Goal: Obtain resource: Download file/media

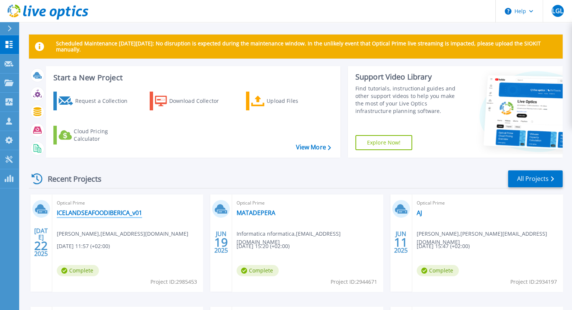
click at [98, 211] on link "ICELANDSEAFOODIBERICA_v01" at bounding box center [99, 213] width 85 height 8
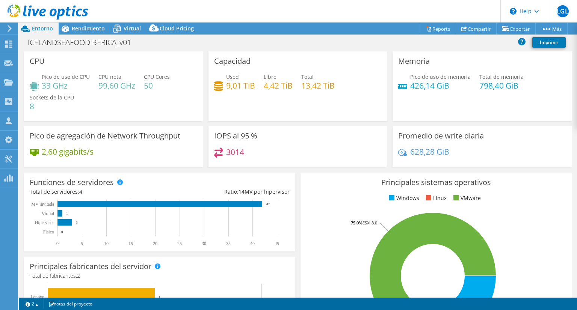
select select "EULondon"
select select "EUR"
click at [434, 29] on link "Reports" at bounding box center [438, 29] width 36 height 12
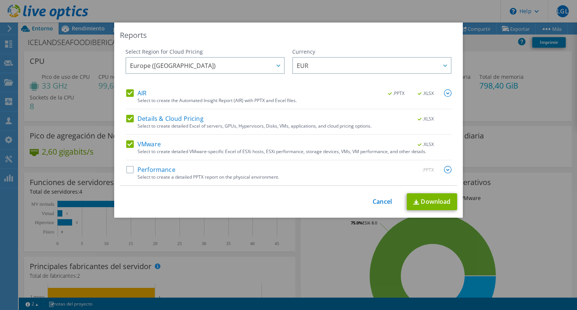
click at [143, 173] on label "Performance" at bounding box center [150, 170] width 49 height 8
click at [0, 0] on input "Performance" at bounding box center [0, 0] width 0 height 0
click at [427, 198] on link "Download" at bounding box center [432, 202] width 50 height 17
click at [380, 201] on link "Cancel" at bounding box center [382, 201] width 19 height 7
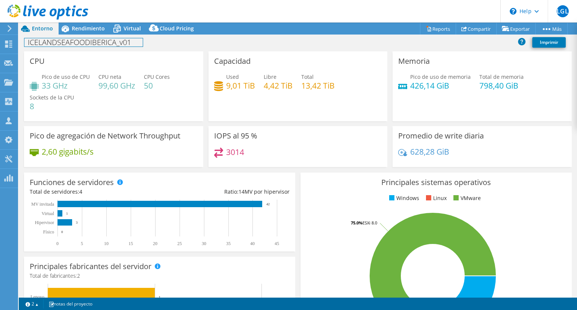
click at [131, 35] on div "ICELANDSEAFOODIBERICA_v01 Imprimir" at bounding box center [298, 42] width 558 height 14
click at [128, 28] on span "Virtual" at bounding box center [132, 28] width 17 height 7
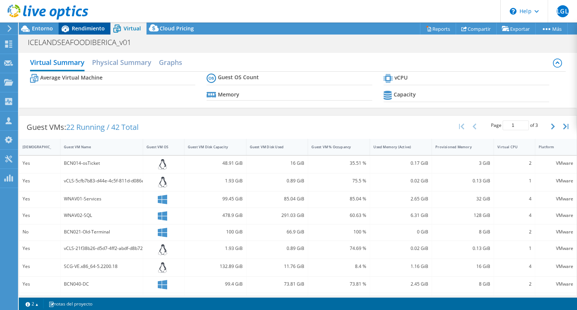
click at [76, 30] on span "Rendimiento" at bounding box center [88, 28] width 33 height 7
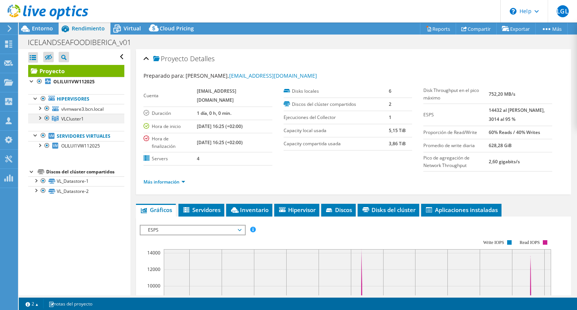
click at [42, 116] on div at bounding box center [40, 118] width 8 height 8
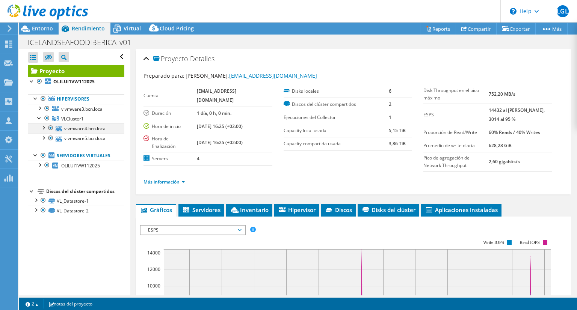
click at [44, 128] on div at bounding box center [43, 128] width 8 height 8
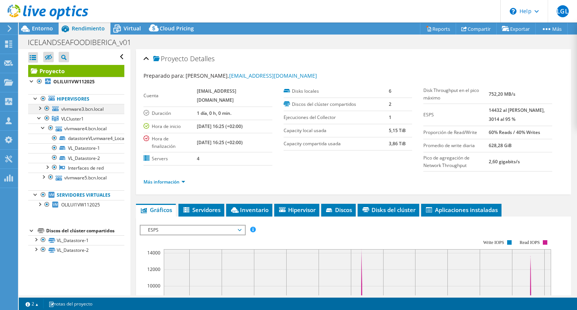
click at [41, 107] on div at bounding box center [40, 108] width 8 height 8
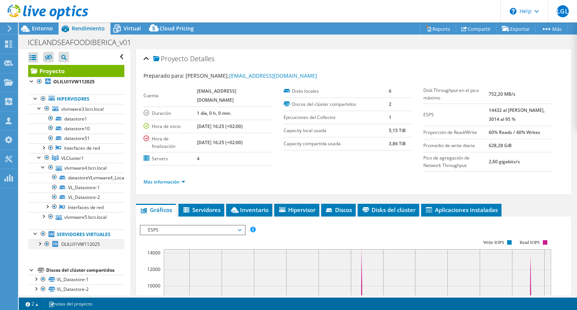
click at [39, 242] on div at bounding box center [40, 244] width 8 height 8
drag, startPoint x: 123, startPoint y: 238, endPoint x: 127, endPoint y: 247, distance: 10.1
click at [127, 247] on aside "Abrir todo Cerrar todo Ocultar nodos excluidos Filtro de árbol del proyecto" at bounding box center [75, 172] width 112 height 247
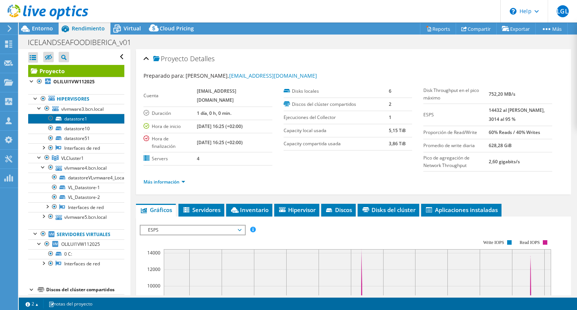
click at [79, 121] on link "datastore1" at bounding box center [76, 119] width 96 height 10
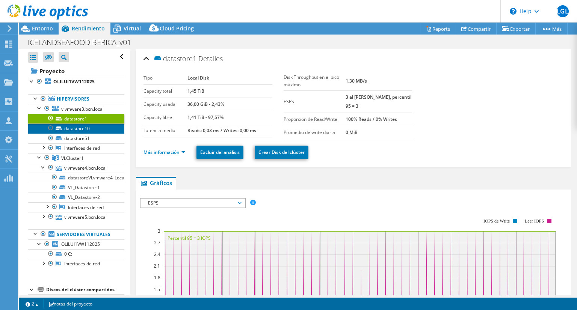
click at [77, 129] on link "datastore10" at bounding box center [76, 129] width 96 height 10
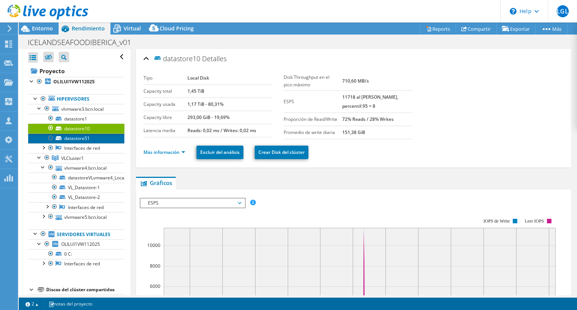
click at [77, 136] on link "datastore51" at bounding box center [76, 139] width 96 height 10
